Goal: Task Accomplishment & Management: Manage account settings

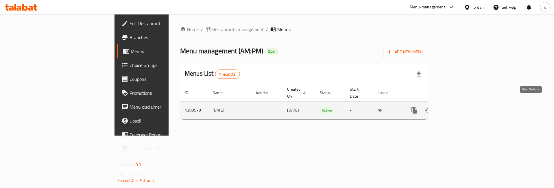
click at [459, 108] on icon "enhanced table" at bounding box center [456, 110] width 5 height 5
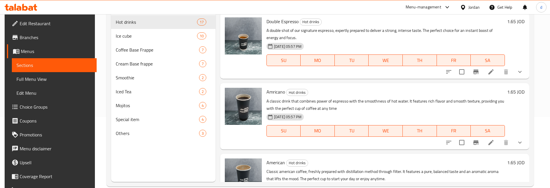
scroll to position [81, 0]
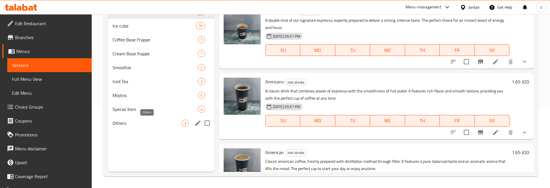
click at [154, 121] on span "Others" at bounding box center [147, 122] width 69 height 7
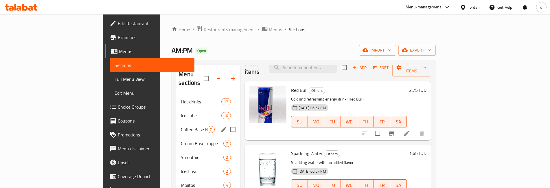
scroll to position [16, 0]
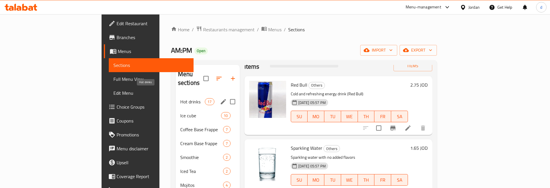
click at [180, 98] on span "Hot drinks" at bounding box center [192, 101] width 25 height 7
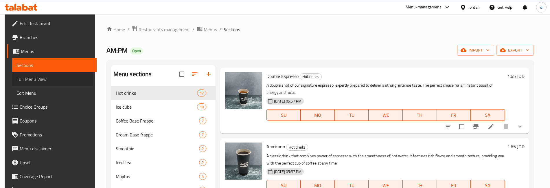
click at [43, 81] on span "Full Menu View" at bounding box center [53, 79] width 75 height 7
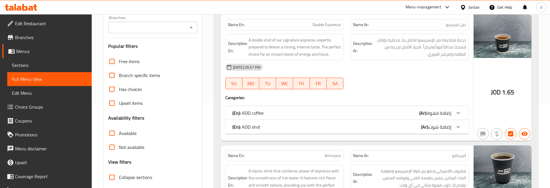
scroll to position [87, 0]
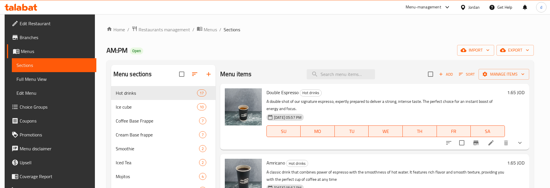
click at [42, 108] on span "Choice Groups" at bounding box center [56, 106] width 72 height 7
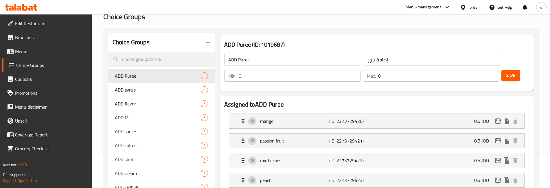
scroll to position [58, 0]
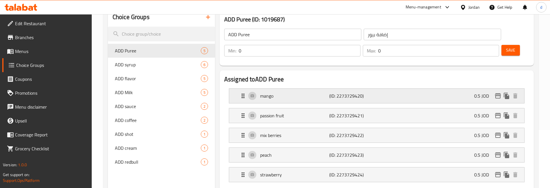
click at [336, 95] on p "(ID: 2273729420)" at bounding box center [352, 95] width 46 height 7
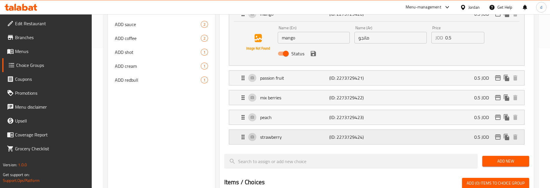
scroll to position [145, 0]
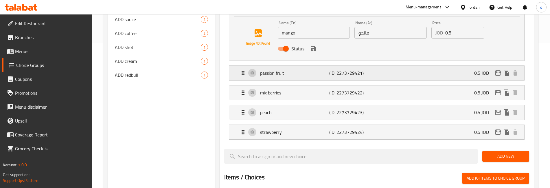
click at [323, 77] on div "passion fruit (ID: 2273729421) 0.5 JOD" at bounding box center [379, 73] width 278 height 14
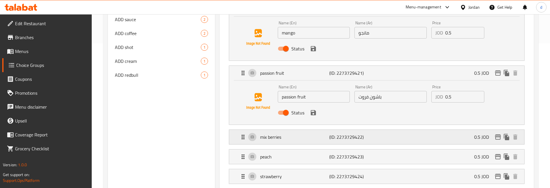
click at [325, 133] on p "mix berries" at bounding box center [294, 136] width 69 height 7
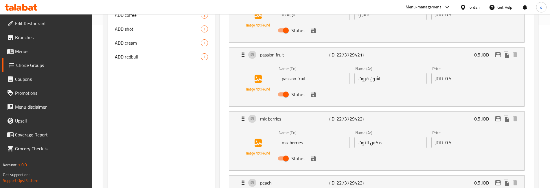
scroll to position [174, 0]
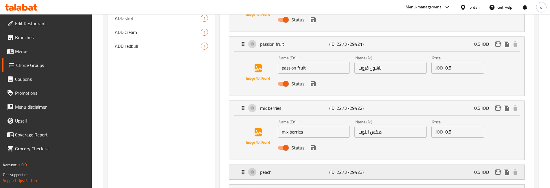
click at [347, 166] on div "peach (ID: 2273729423) 0.5 JOD" at bounding box center [379, 172] width 278 height 14
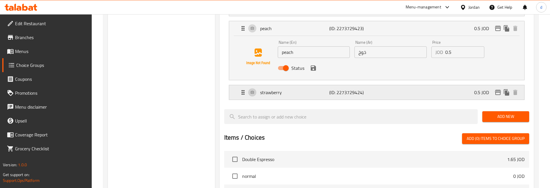
scroll to position [289, 0]
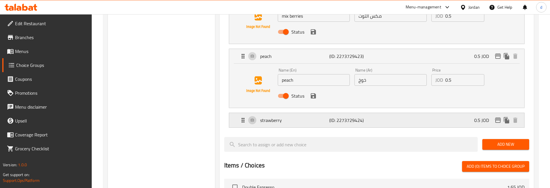
click at [332, 122] on p "(ID: 2273729424)" at bounding box center [352, 120] width 46 height 7
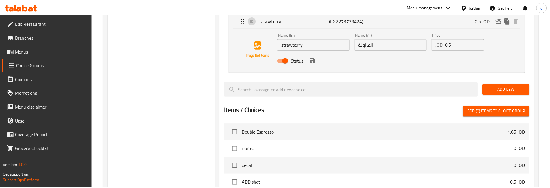
scroll to position [498, 0]
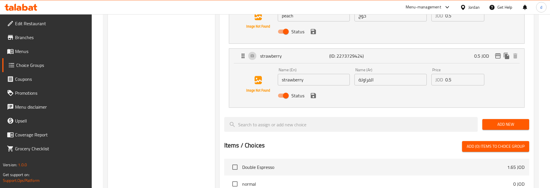
click at [164, 65] on div "Choice Groups ADD Puree 5 ADD syrup 6 ADD flavor 5 ADD Milk 5 ADD sauce 2 ADD c…" at bounding box center [161, 14] width 107 height 604
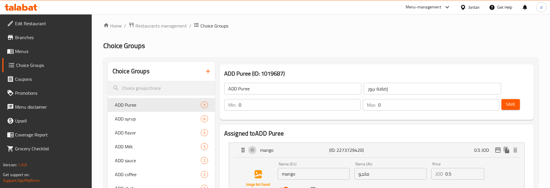
scroll to position [0, 0]
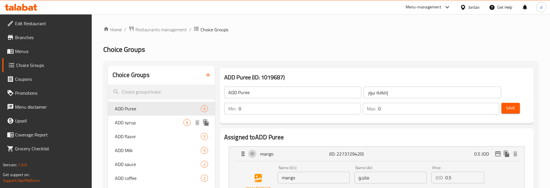
click at [142, 120] on span "ADD syrup" at bounding box center [149, 122] width 69 height 7
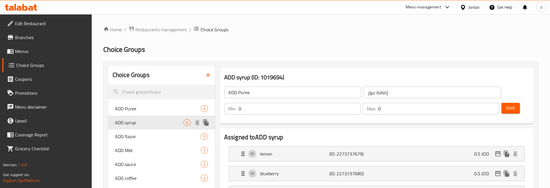
type input "ADD syrup"
type input "إضافة شراب"
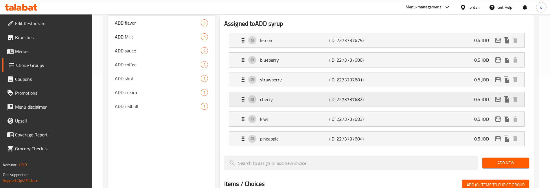
scroll to position [116, 0]
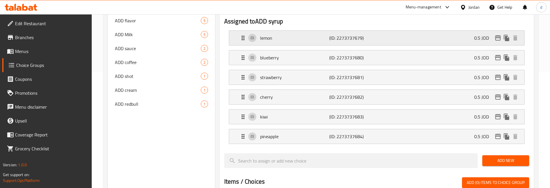
click at [325, 44] on div "lemon (ID: 2273737679) 0.5 JOD" at bounding box center [379, 38] width 278 height 14
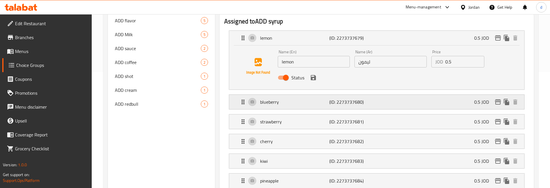
click at [317, 99] on p "blueberry" at bounding box center [294, 101] width 69 height 7
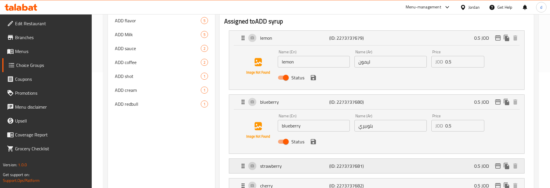
click at [315, 162] on div "strawberry (ID: 2273737681) 0.5 JOD" at bounding box center [379, 166] width 278 height 14
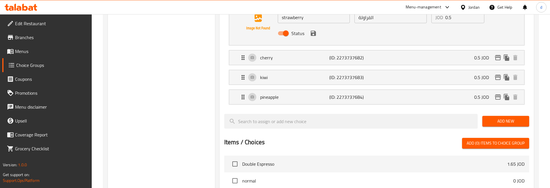
scroll to position [289, 0]
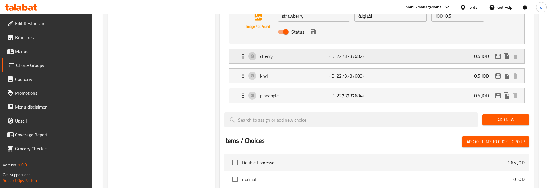
click at [333, 60] on p "(ID: 2273737682)" at bounding box center [352, 56] width 46 height 7
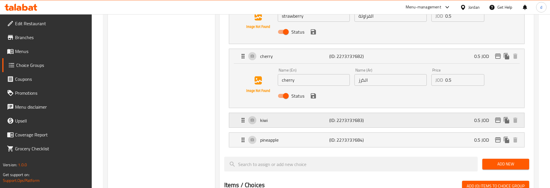
click at [317, 119] on p "kiwi" at bounding box center [294, 120] width 69 height 7
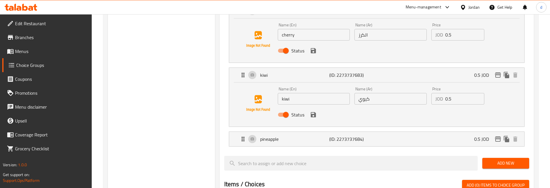
scroll to position [405, 0]
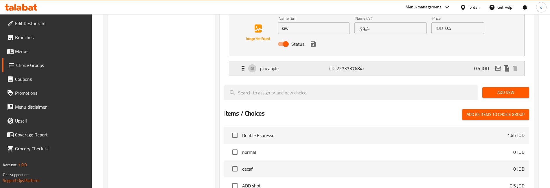
click at [347, 71] on p "(ID: 2273737684)" at bounding box center [352, 68] width 46 height 7
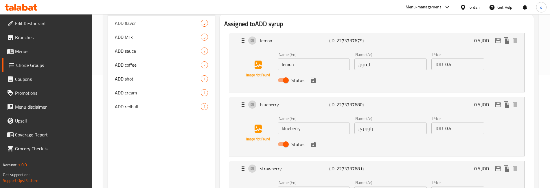
scroll to position [99, 0]
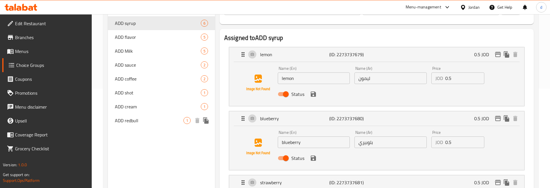
click at [155, 118] on span "ADD redbull" at bounding box center [149, 120] width 69 height 7
type input "ADD redbull"
type input "إضافة ريد بول"
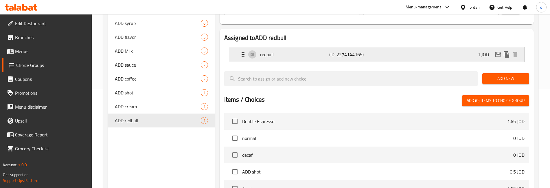
click at [332, 54] on p "(ID: 2274144165)" at bounding box center [352, 54] width 46 height 7
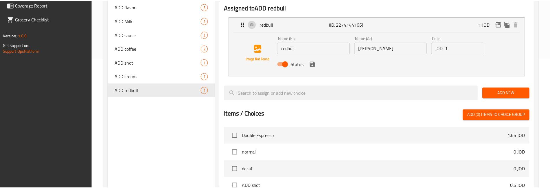
scroll to position [242, 0]
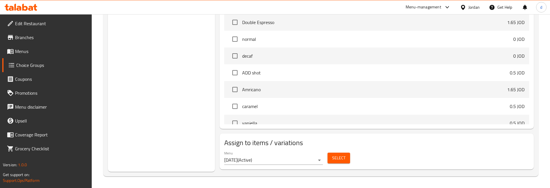
click at [44, 32] on link "Branches" at bounding box center [46, 37] width 89 height 14
